Goal: Check status: Check status

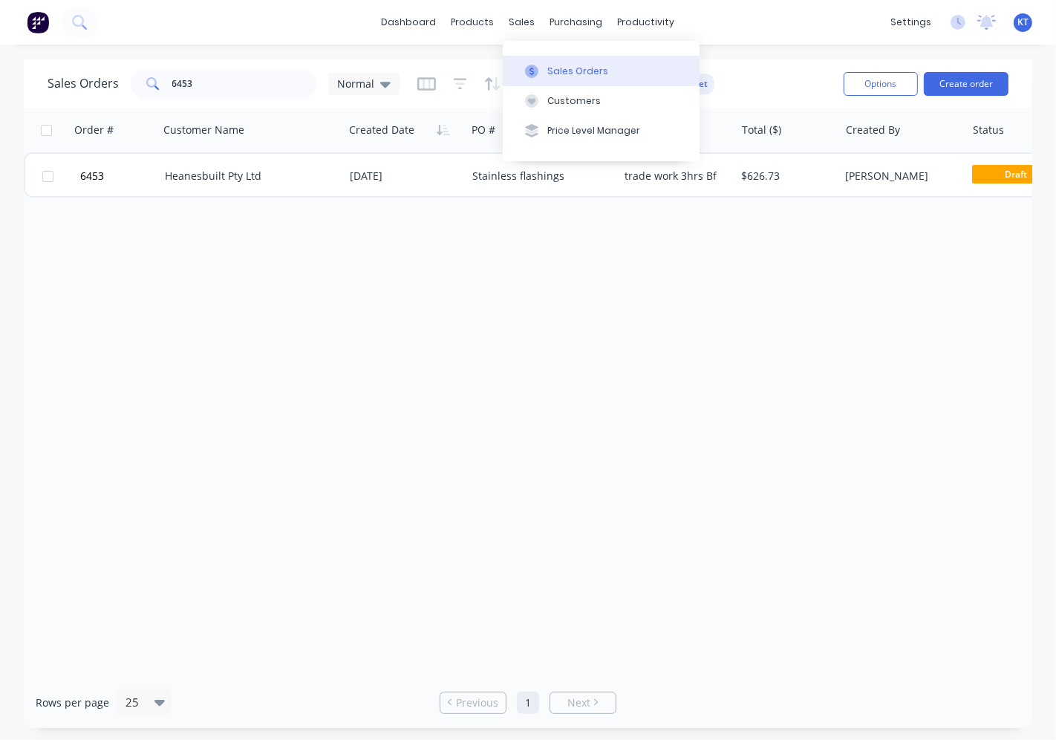
click at [575, 70] on div "Sales Orders" at bounding box center [577, 71] width 61 height 13
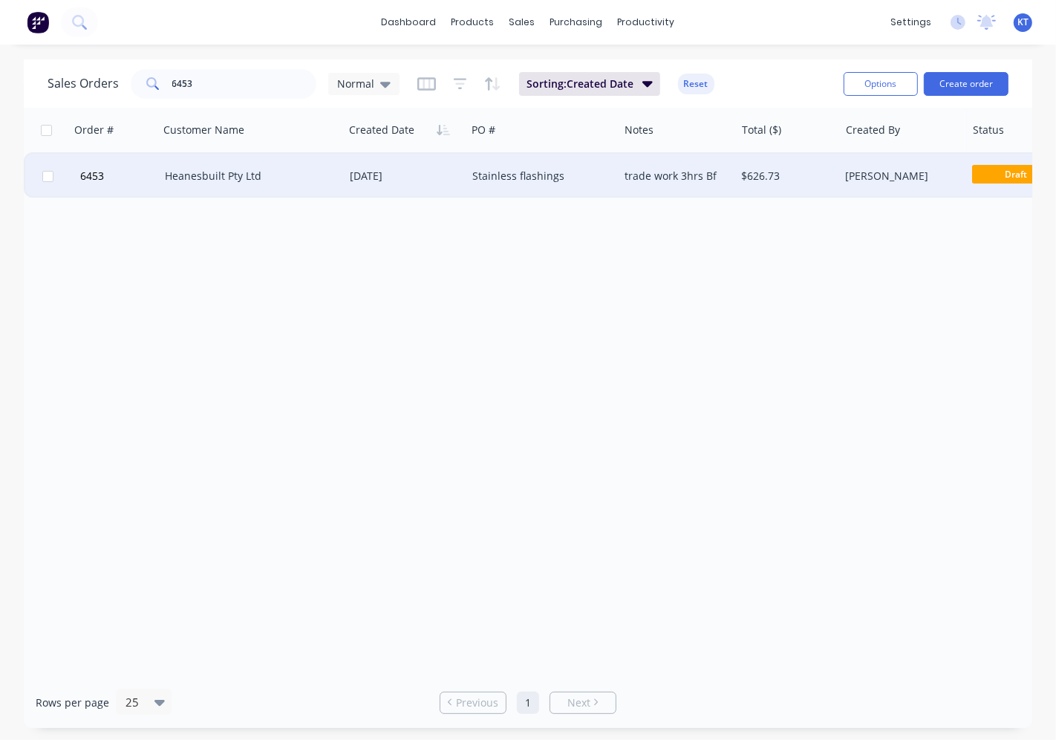
click at [321, 177] on div "Heanesbuilt Pty Ltd" at bounding box center [247, 176] width 164 height 15
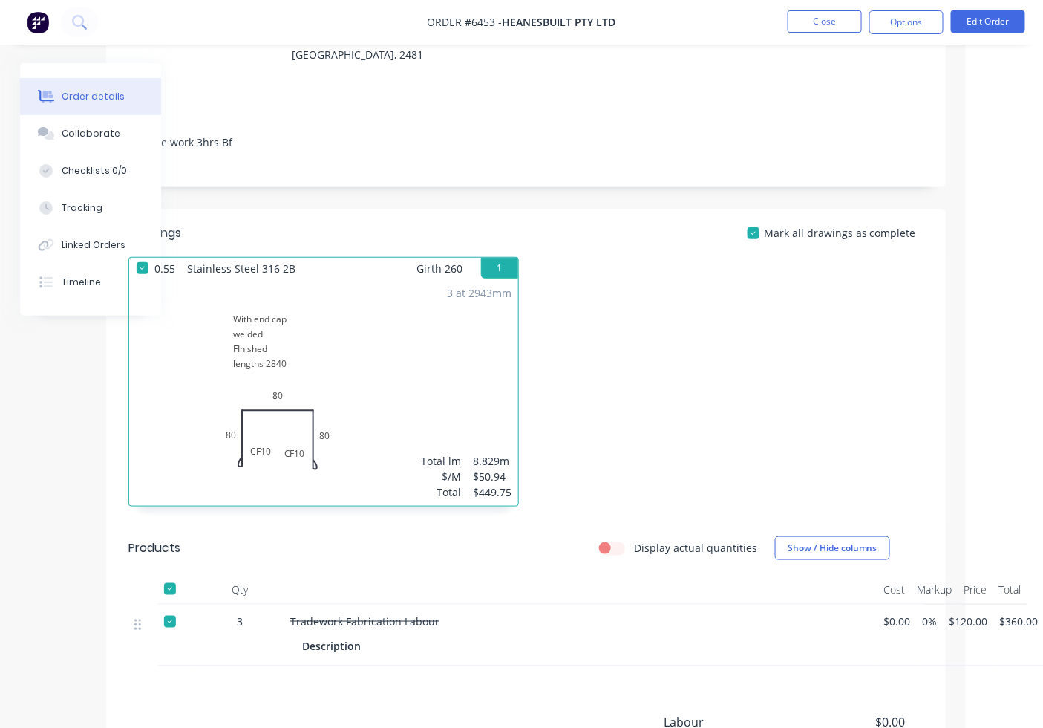
scroll to position [0, 77]
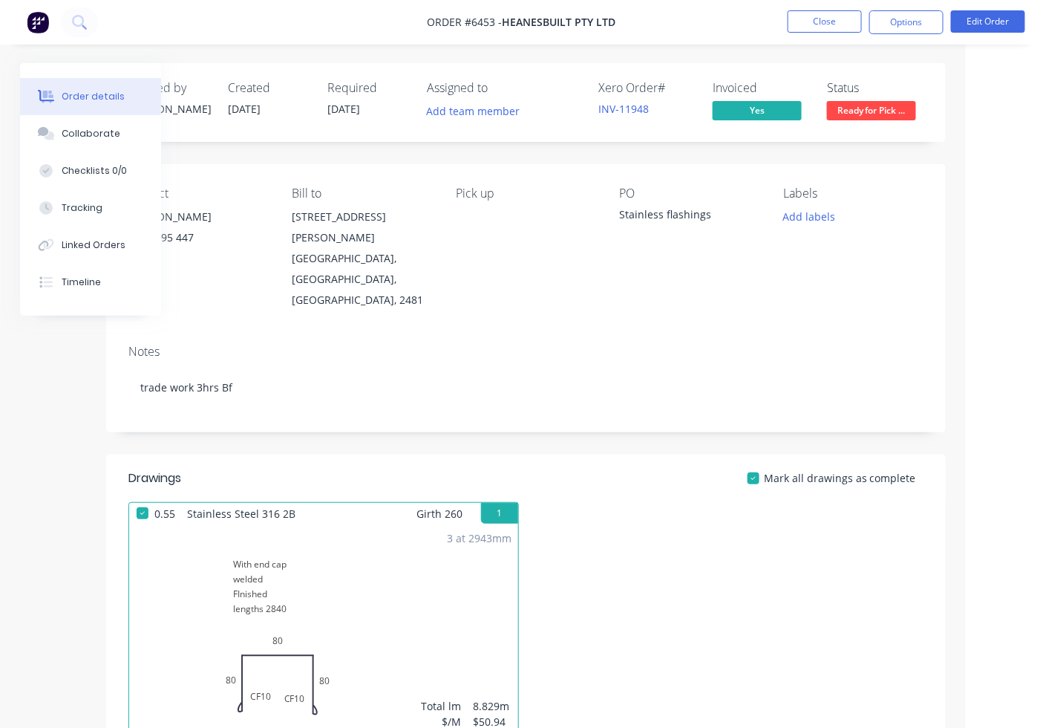
click at [434, 279] on div "Contact [PERSON_NAME] [PHONE_NUMBER] Bill to [STREET_ADDRESS][PERSON_NAME] Pick…" at bounding box center [526, 248] width 840 height 169
click at [821, 20] on button "Close" at bounding box center [825, 21] width 74 height 22
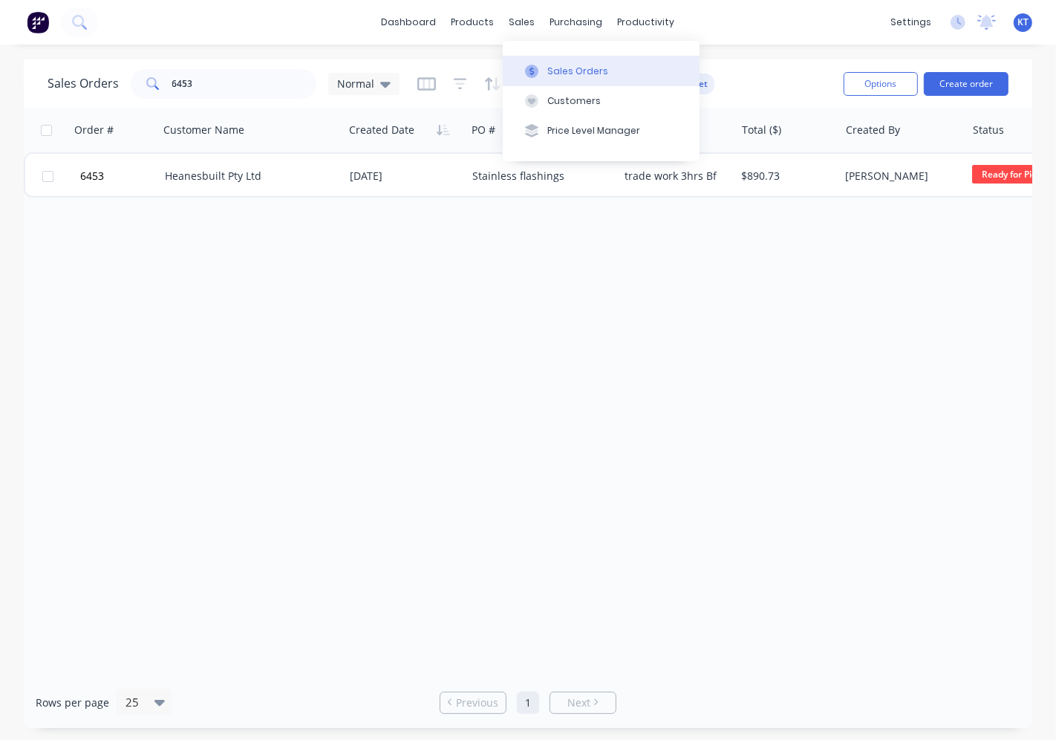
click at [570, 75] on div "Sales Orders" at bounding box center [577, 71] width 61 height 13
click at [267, 82] on input "6453" at bounding box center [244, 84] width 145 height 30
type input "6"
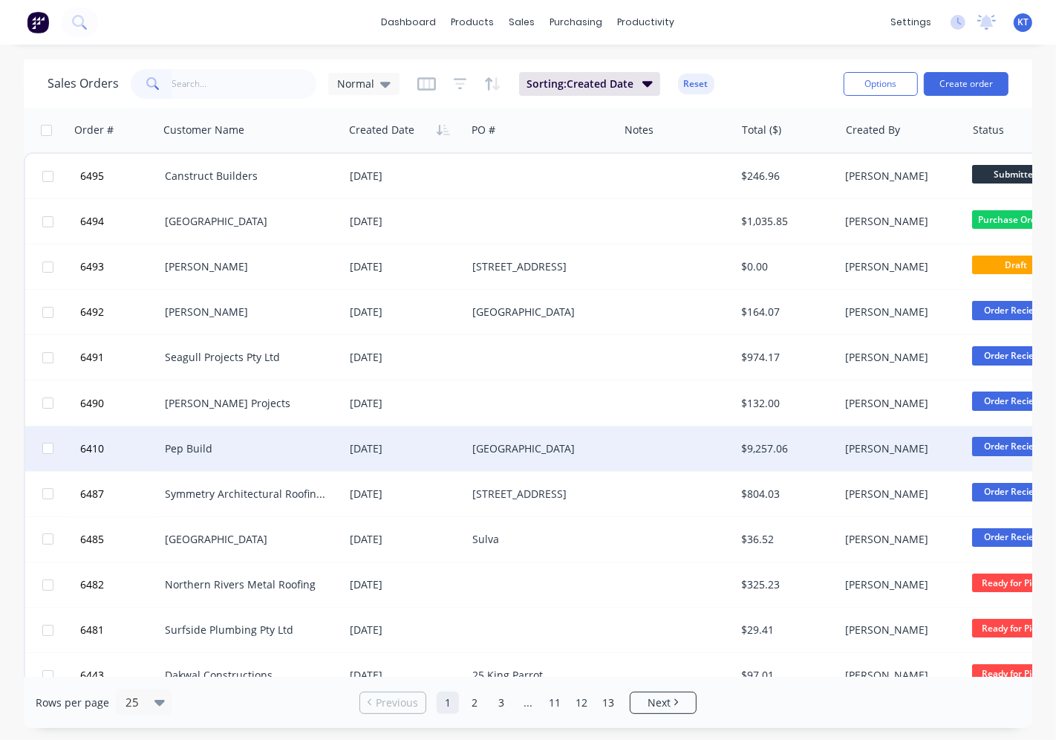
click at [385, 450] on div "[DATE]" at bounding box center [405, 448] width 111 height 15
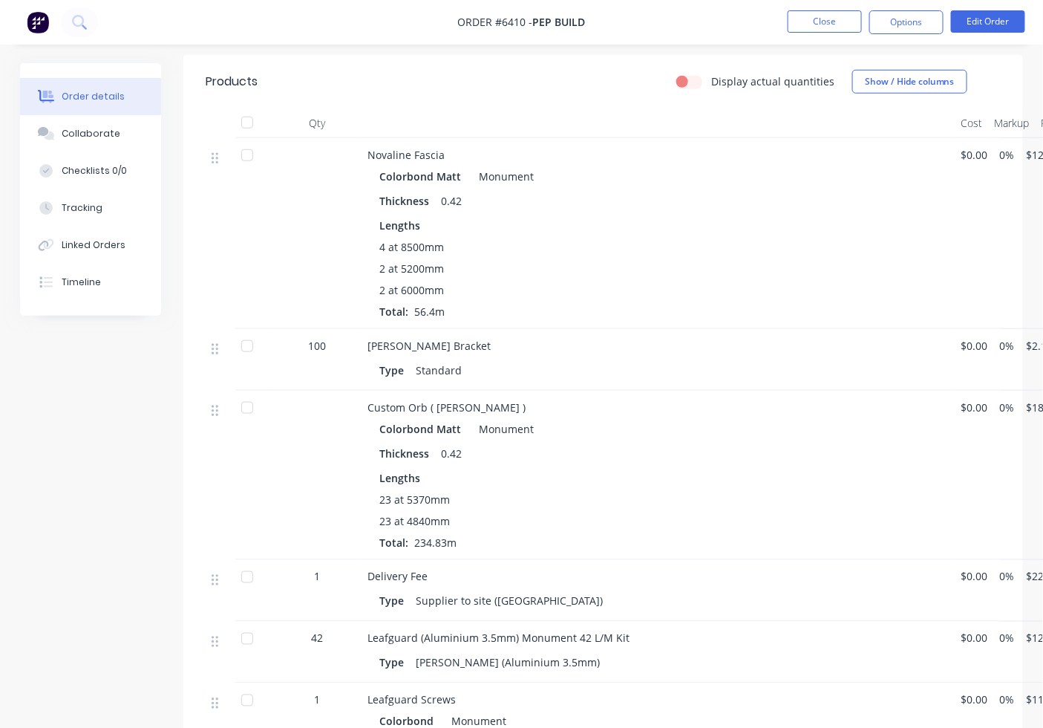
scroll to position [412, 0]
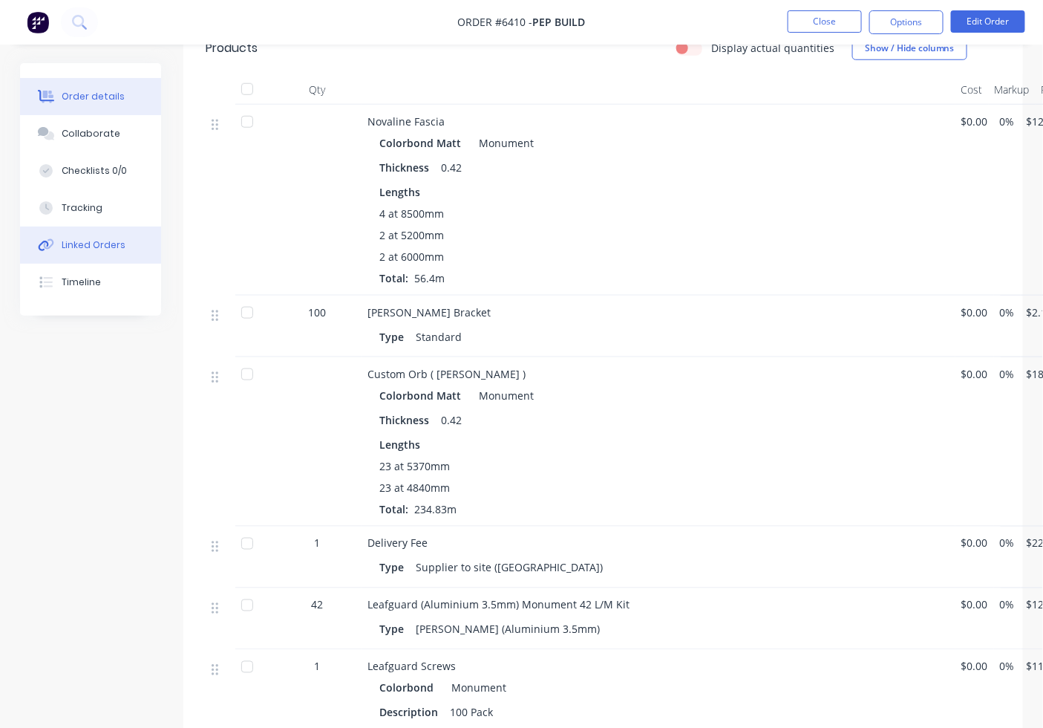
click at [102, 242] on div "Linked Orders" at bounding box center [94, 244] width 64 height 13
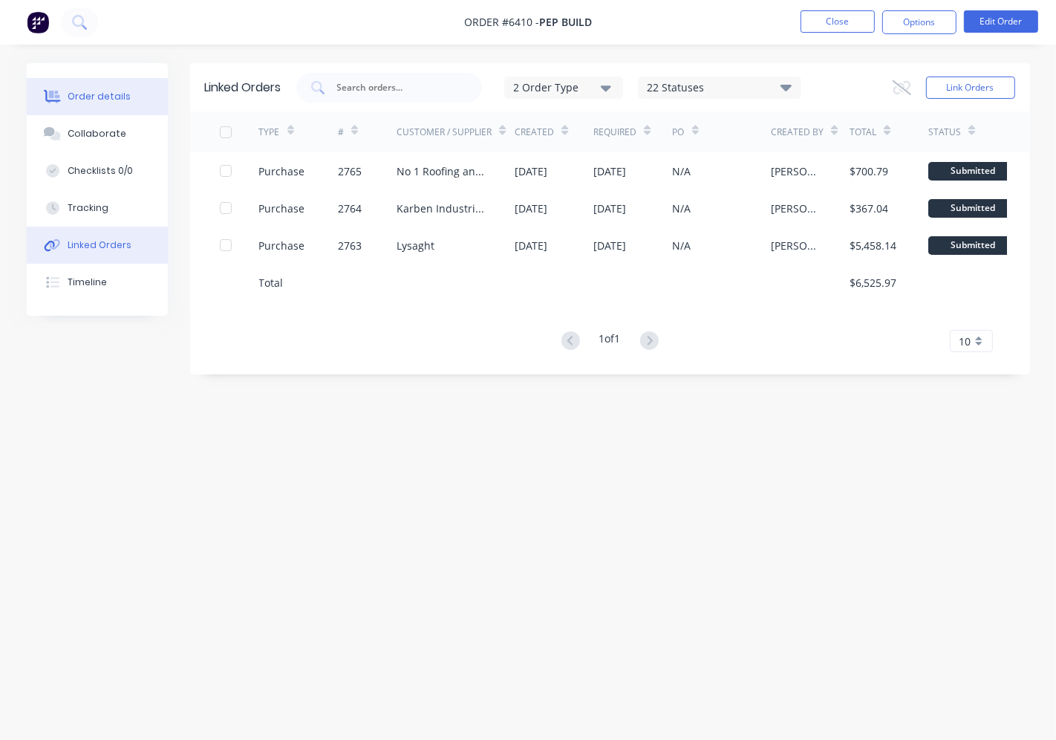
click at [109, 97] on div "Order details" at bounding box center [99, 96] width 63 height 13
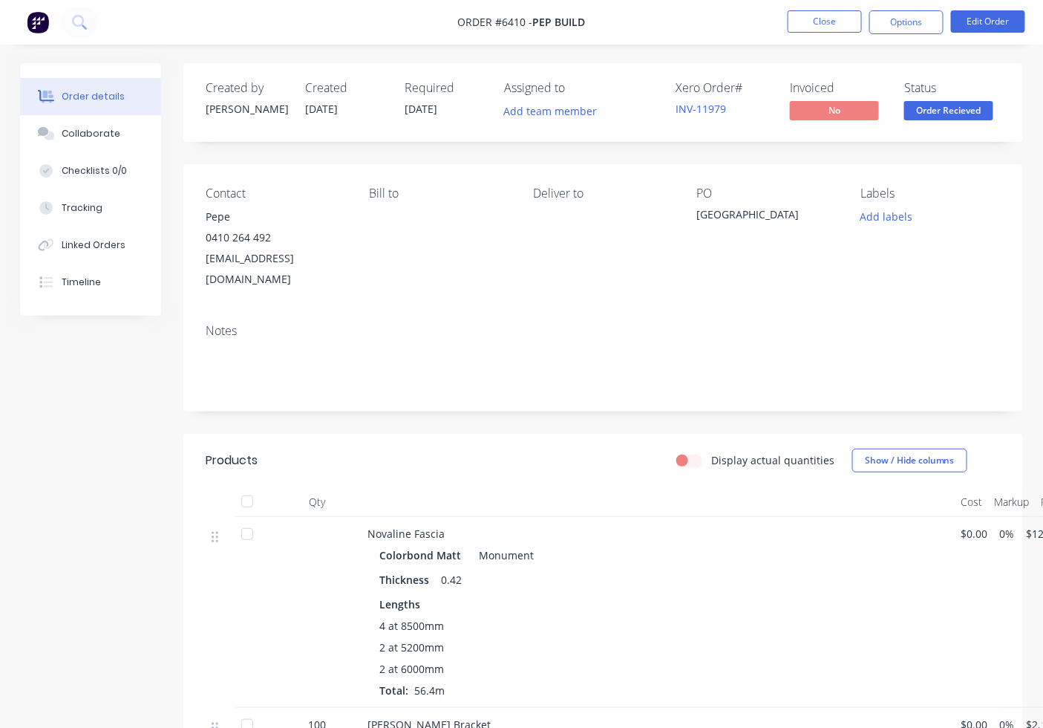
click at [69, 98] on div "Order details" at bounding box center [93, 96] width 63 height 13
click at [833, 17] on button "Close" at bounding box center [825, 21] width 74 height 22
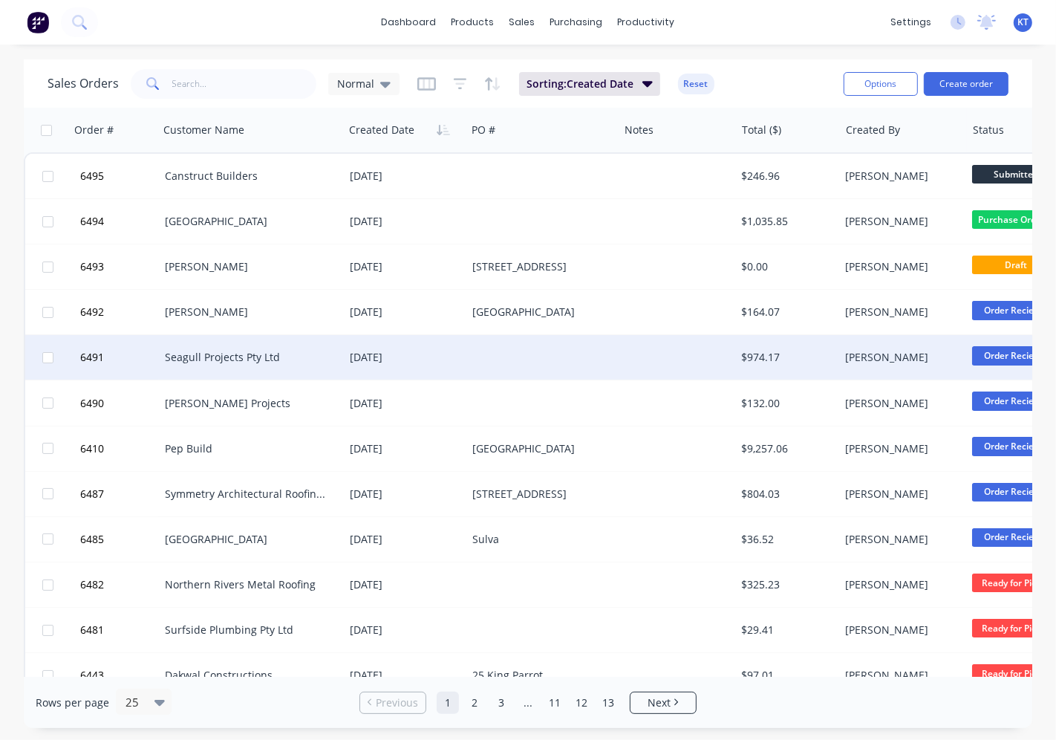
click at [328, 355] on div "Seagull Projects Pty Ltd" at bounding box center [247, 357] width 164 height 15
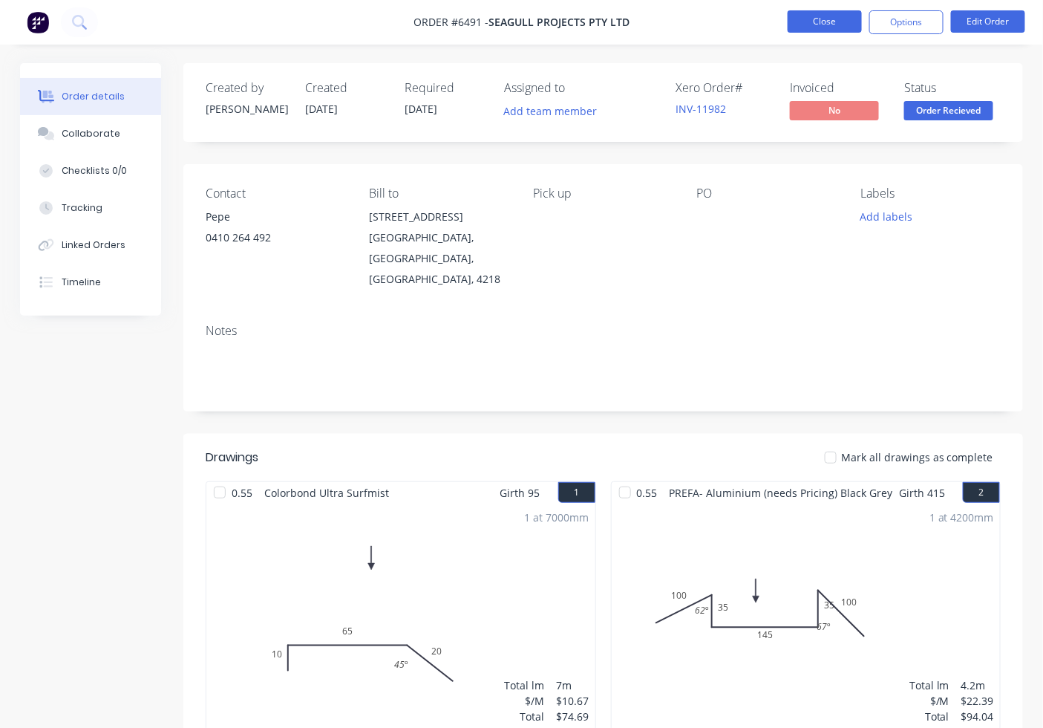
click at [800, 13] on button "Close" at bounding box center [825, 21] width 74 height 22
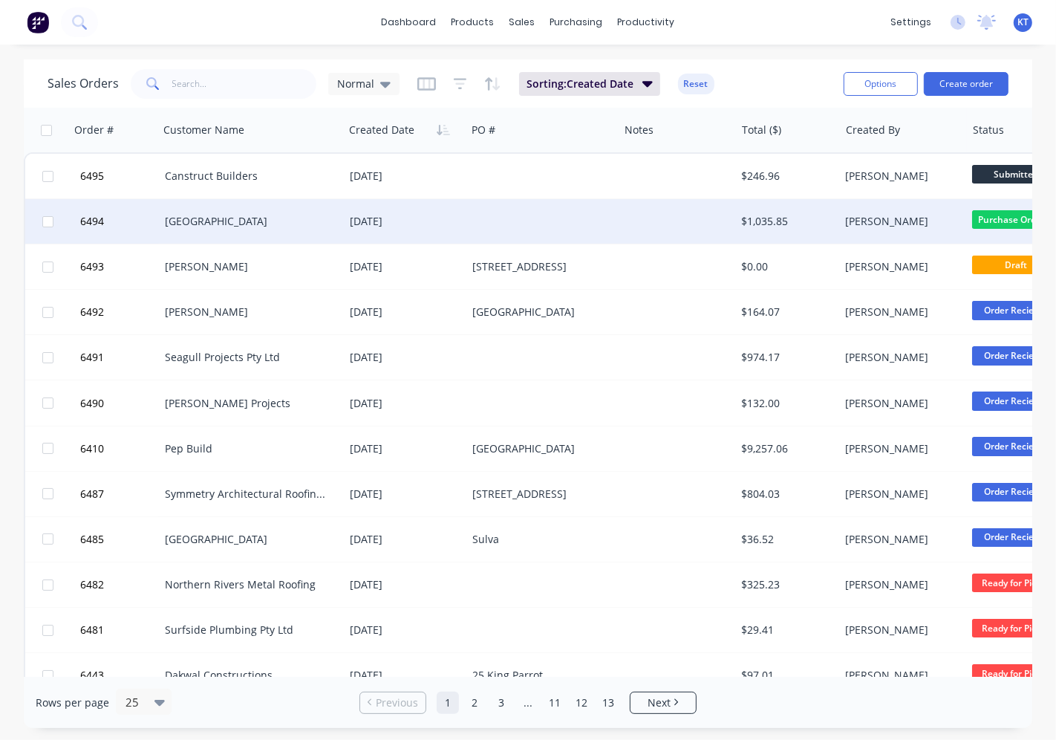
click at [302, 224] on div "[GEOGRAPHIC_DATA]" at bounding box center [247, 221] width 164 height 15
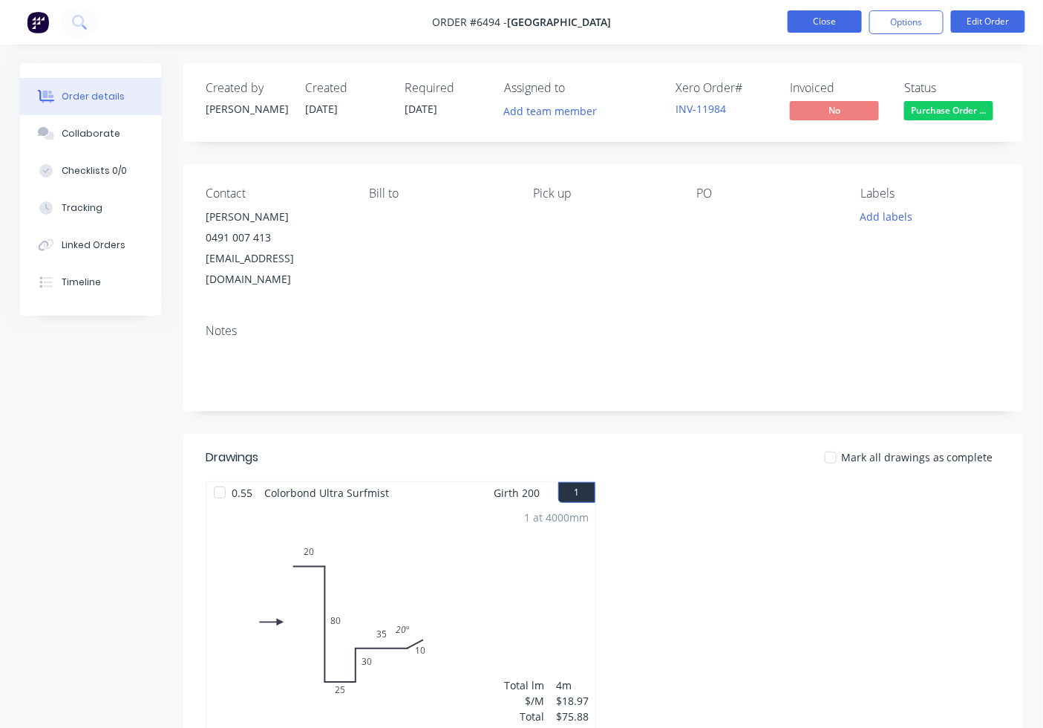
click at [818, 27] on button "Close" at bounding box center [825, 21] width 74 height 22
